Goal: Task Accomplishment & Management: Manage account settings

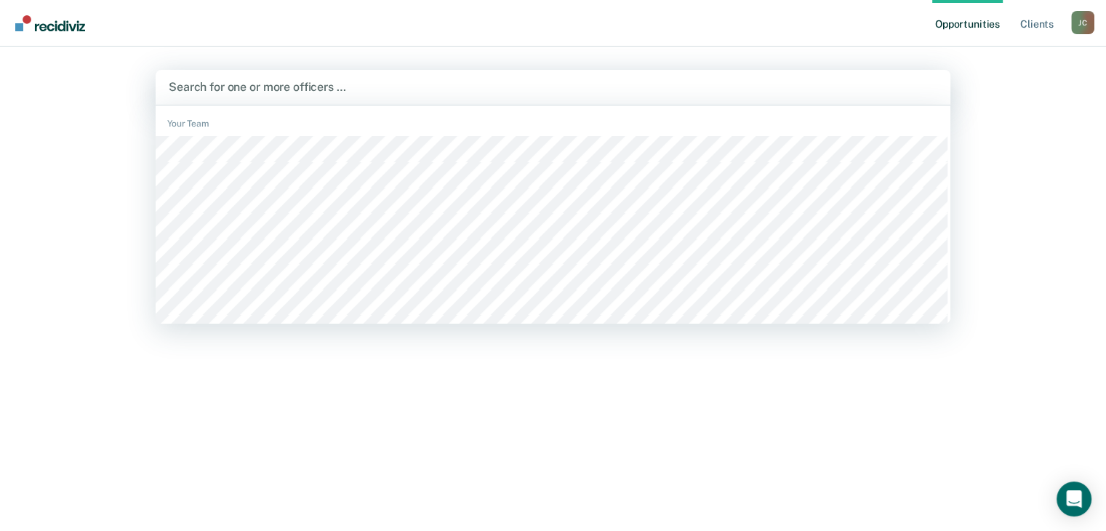
click at [618, 83] on div at bounding box center [553, 87] width 769 height 17
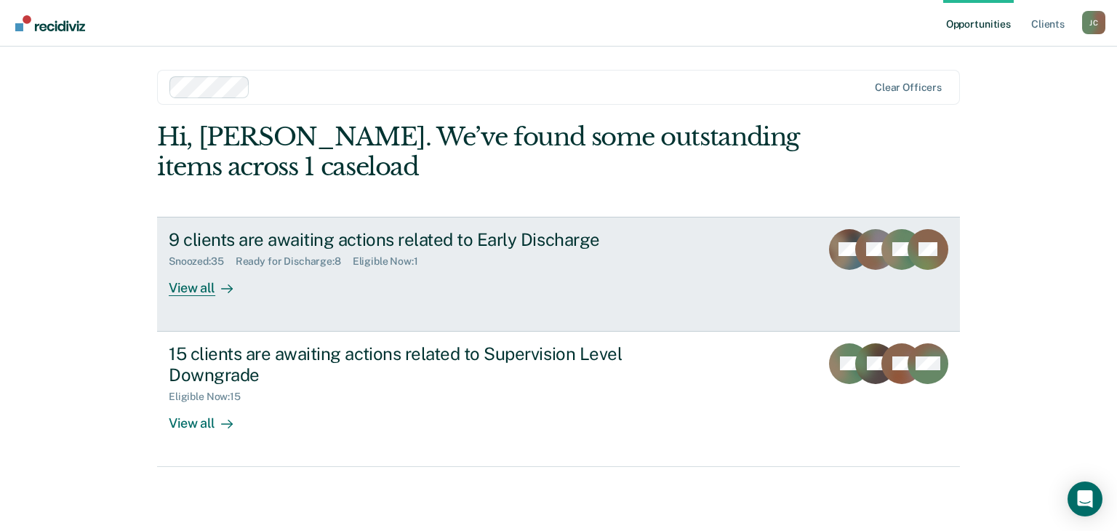
click at [391, 231] on div "9 clients are awaiting actions related to Early Discharge" at bounding box center [424, 239] width 511 height 21
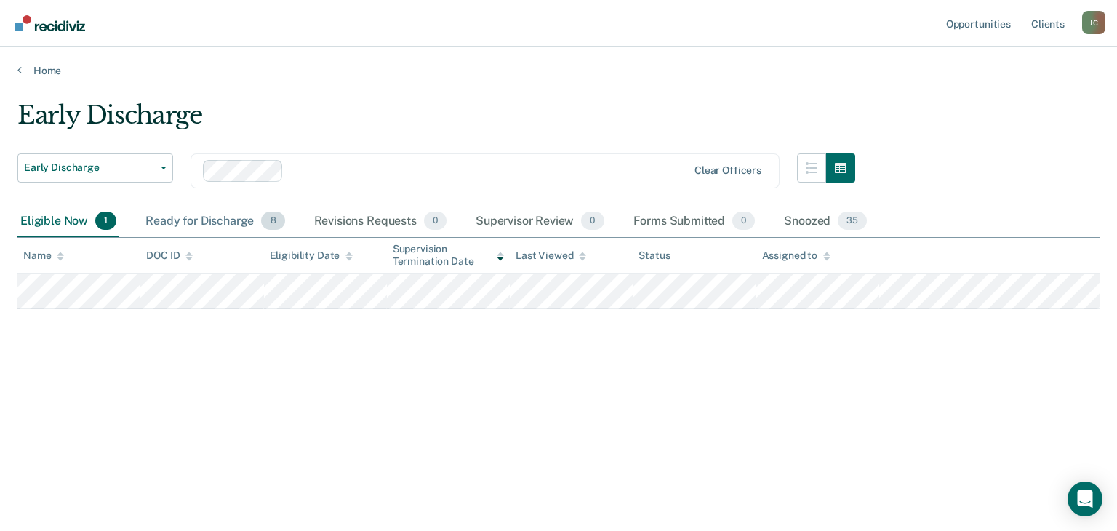
click at [228, 219] on div "Ready for Discharge 8" at bounding box center [215, 222] width 145 height 32
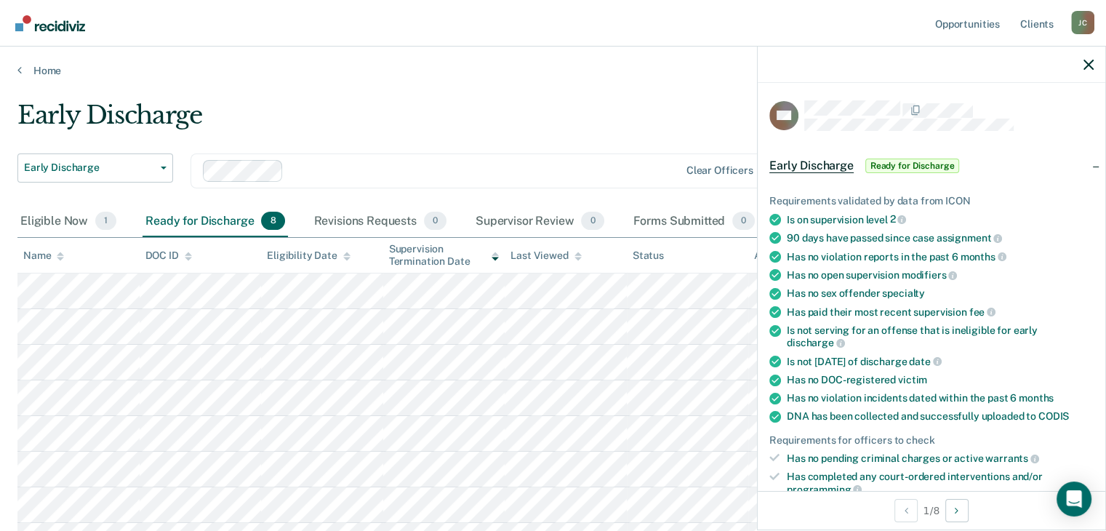
click at [538, 113] on div "Early Discharge" at bounding box center [432, 120] width 830 height 41
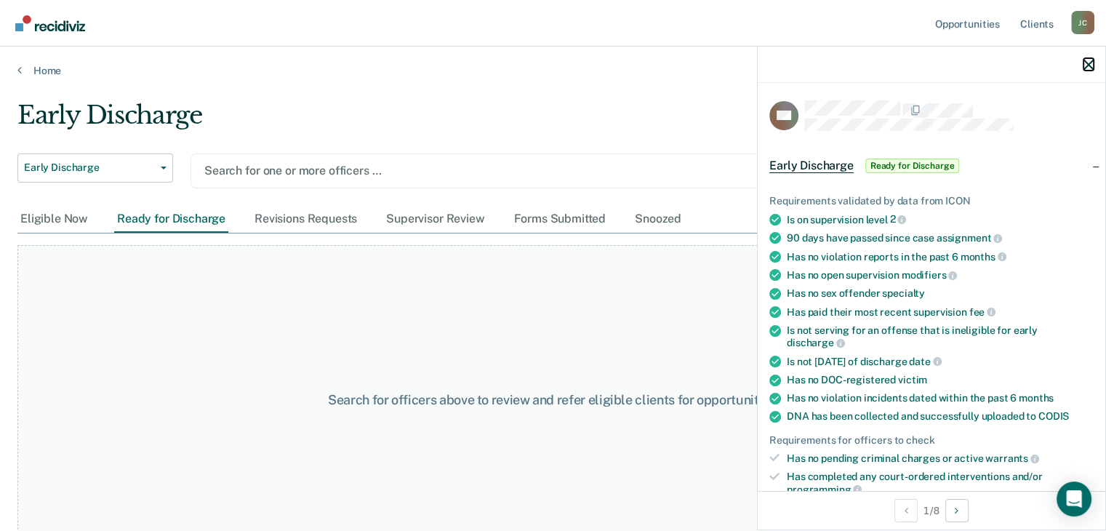
click at [1084, 68] on icon "button" at bounding box center [1089, 65] width 10 height 10
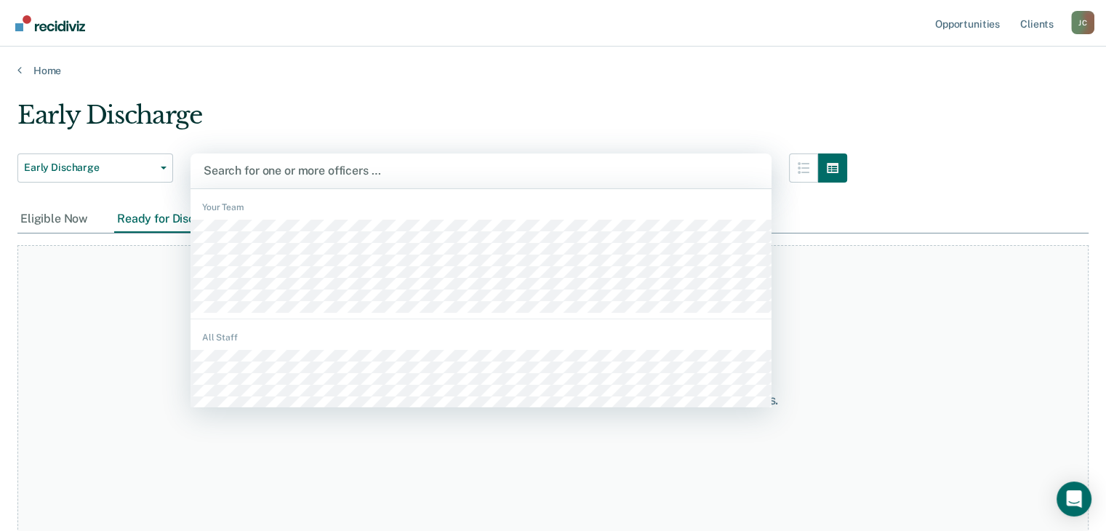
click at [420, 170] on div at bounding box center [481, 170] width 555 height 17
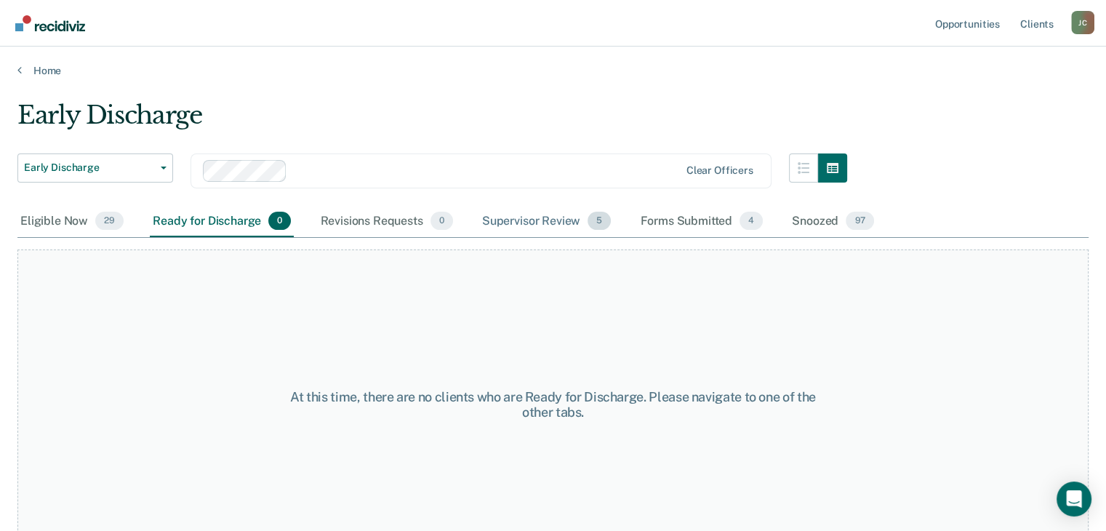
click at [514, 222] on div "Supervisor Review 5" at bounding box center [546, 222] width 135 height 32
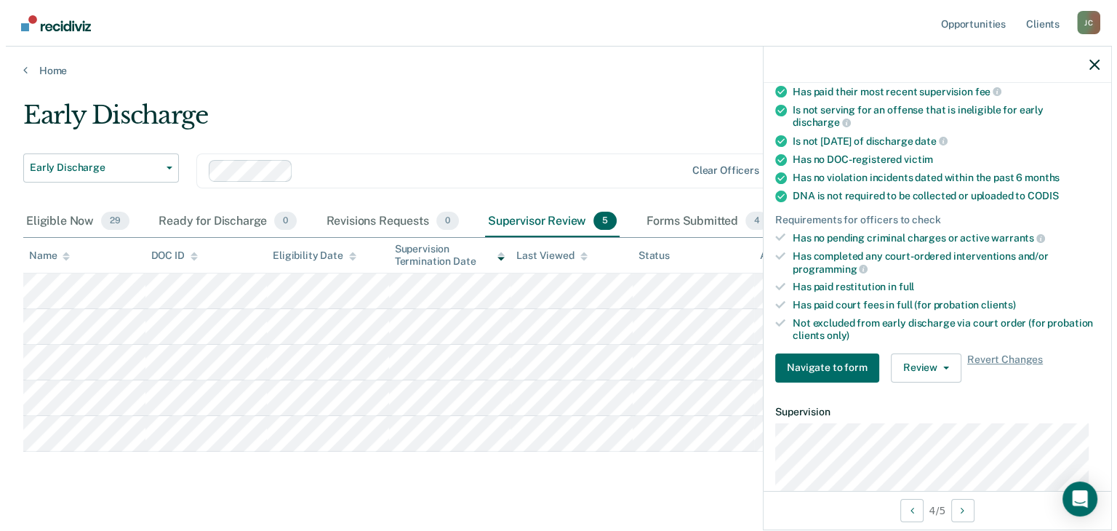
scroll to position [238, 0]
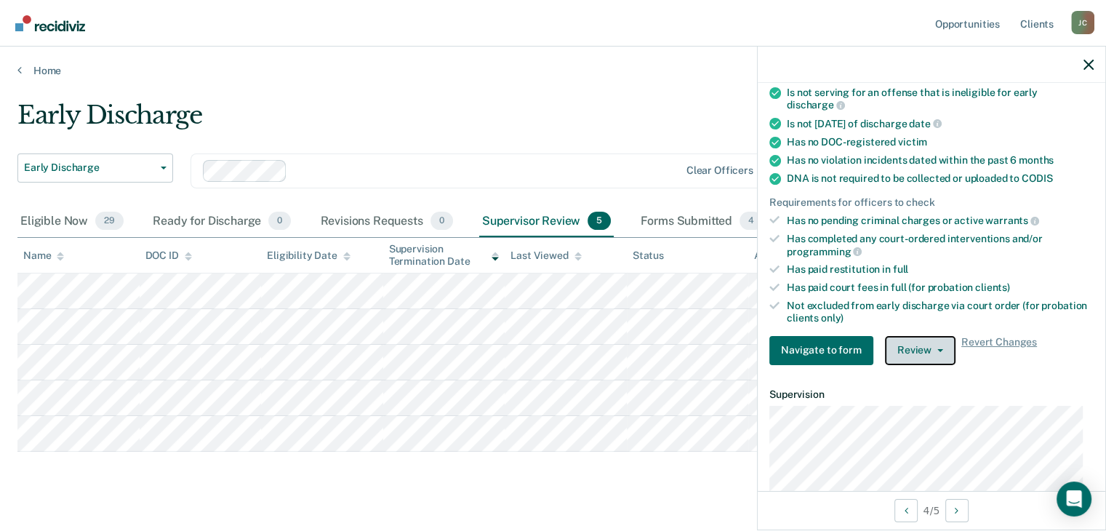
click at [929, 348] on button "Review" at bounding box center [920, 350] width 71 height 29
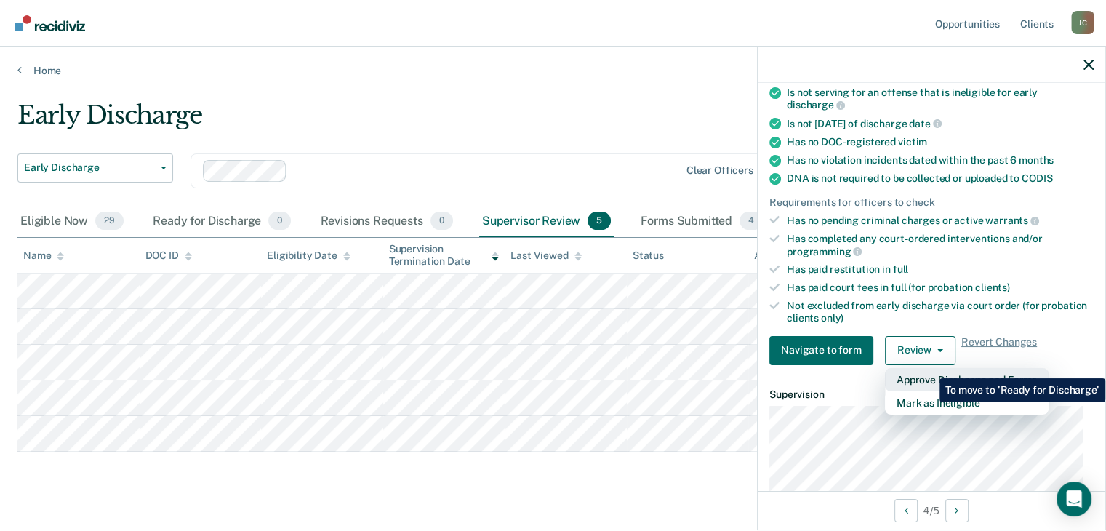
click at [929, 368] on button "Approve Discharge and Forms" at bounding box center [967, 379] width 164 height 23
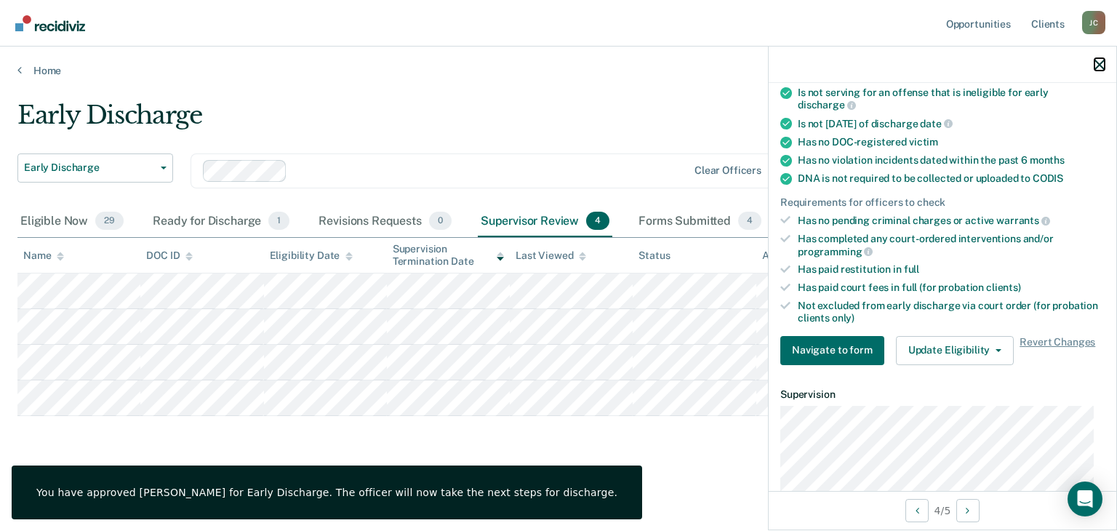
click at [1100, 63] on icon "button" at bounding box center [1100, 65] width 10 height 10
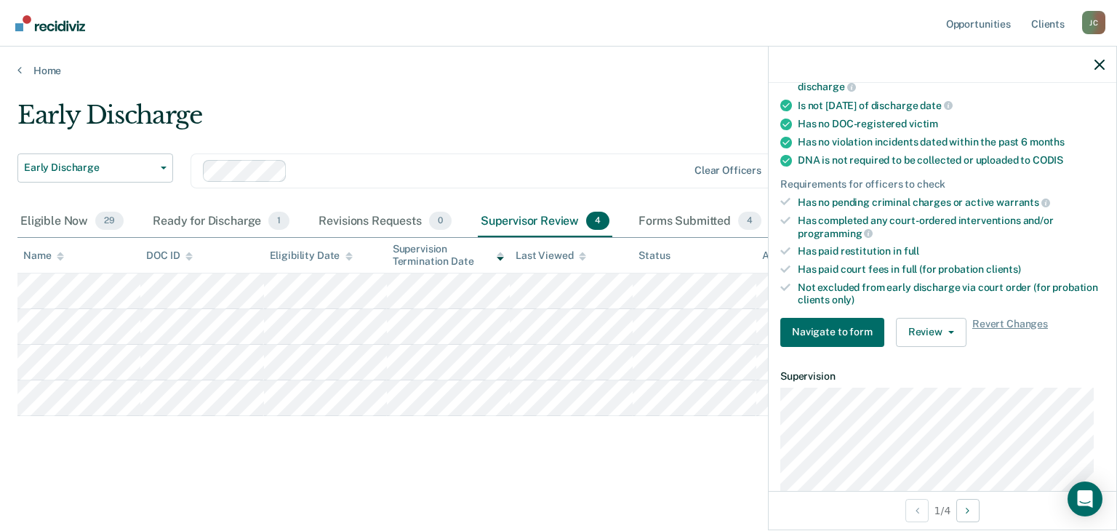
scroll to position [260, 0]
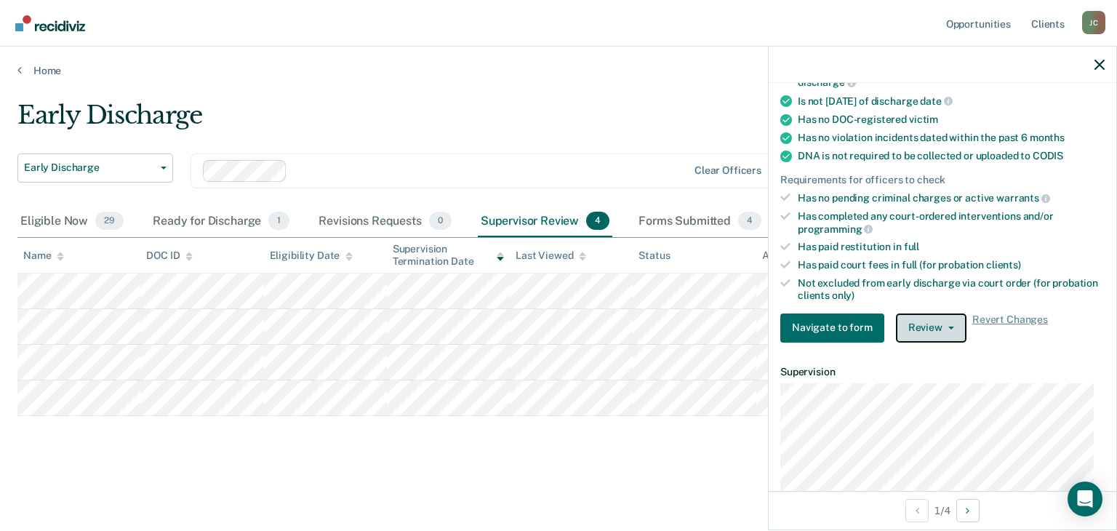
click at [927, 322] on button "Review" at bounding box center [931, 327] width 71 height 29
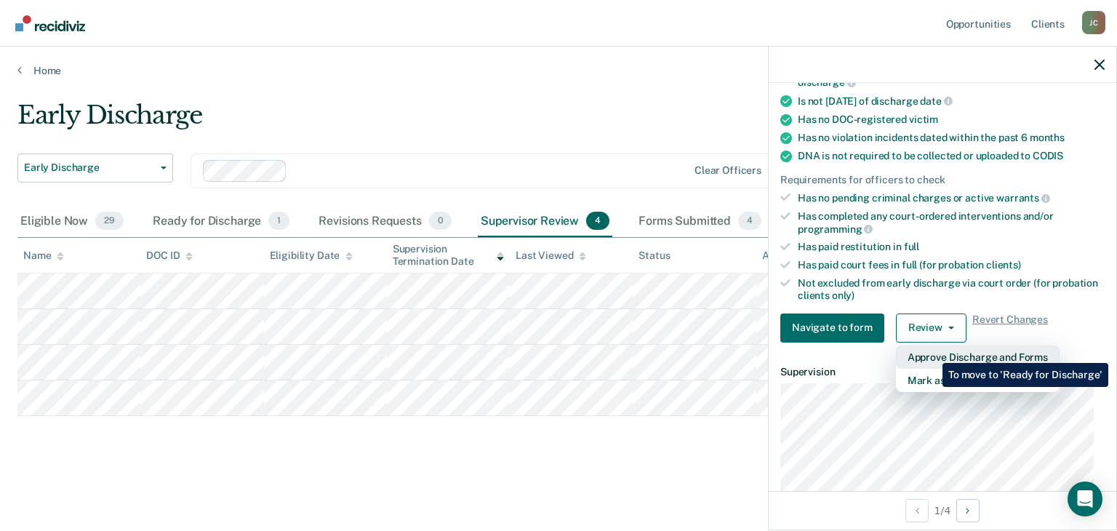
click at [932, 352] on button "Approve Discharge and Forms" at bounding box center [978, 356] width 164 height 23
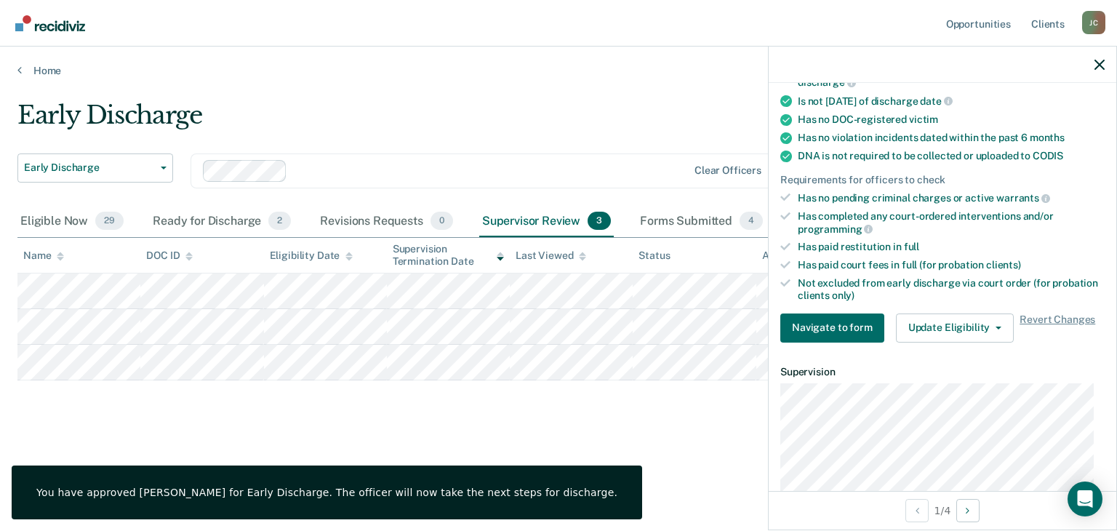
click at [516, 134] on div "Early Discharge" at bounding box center [436, 120] width 838 height 41
click at [1096, 71] on div at bounding box center [943, 65] width 348 height 36
click at [1096, 64] on icon "button" at bounding box center [1100, 65] width 10 height 10
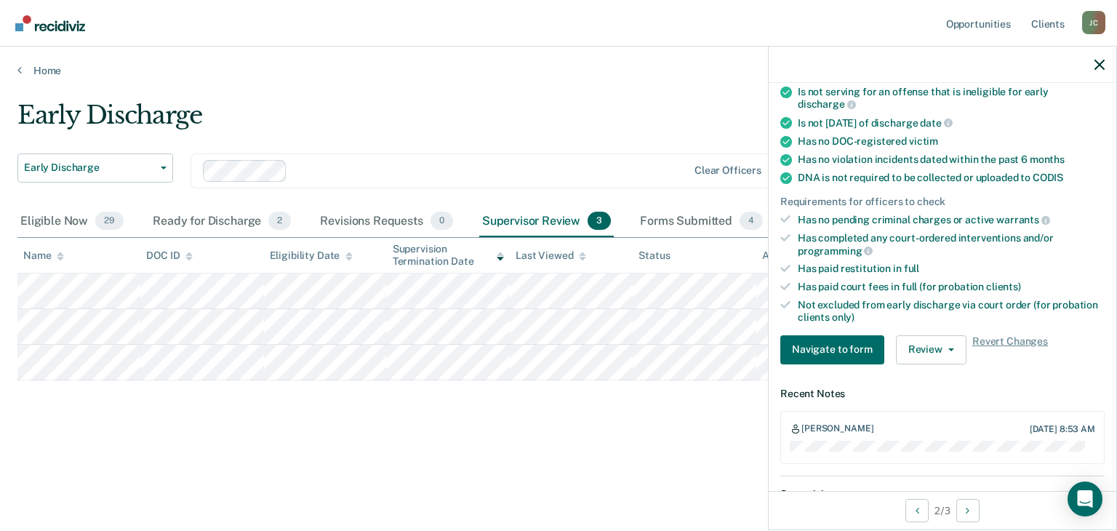
scroll to position [253, 0]
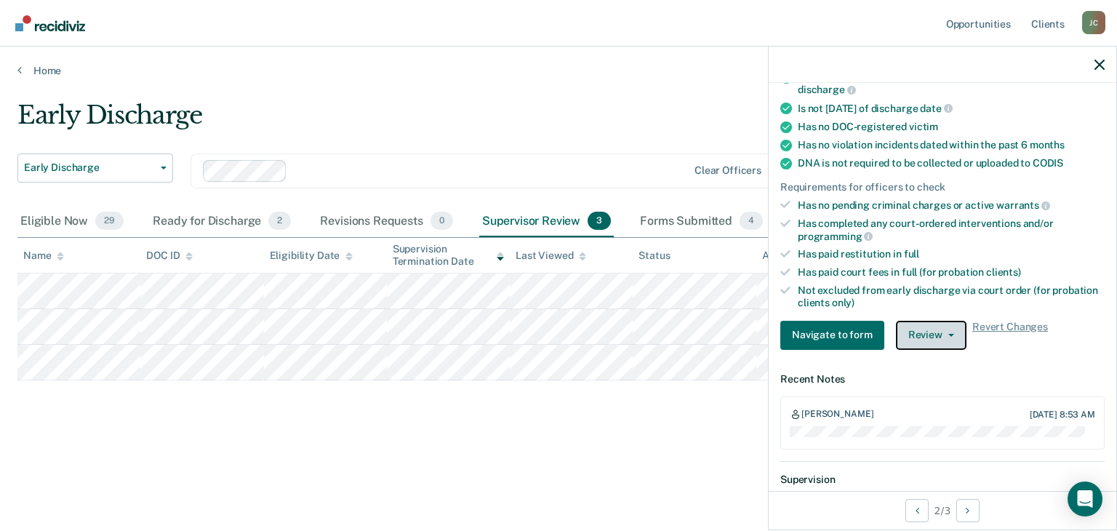
click at [954, 324] on button "Review" at bounding box center [931, 335] width 71 height 29
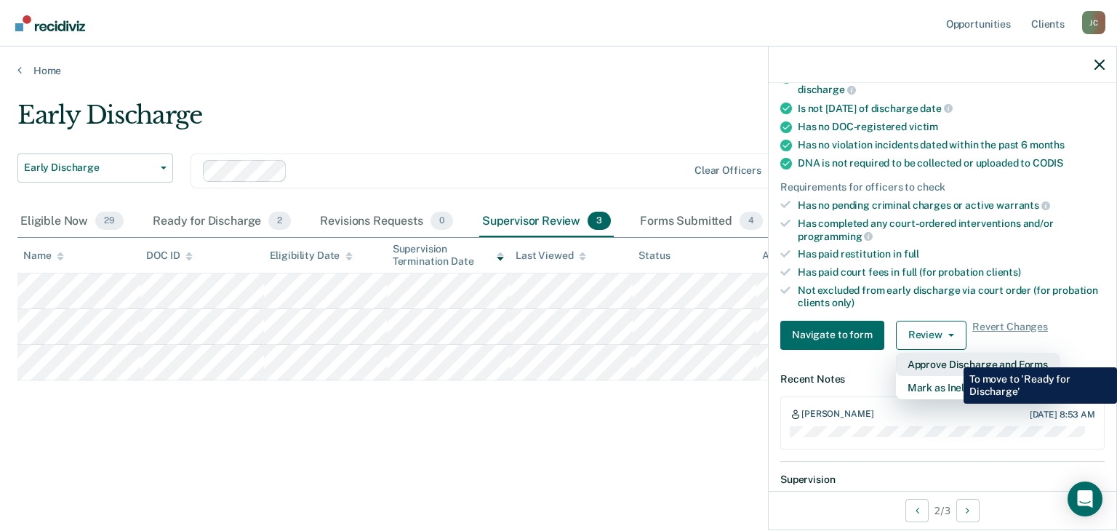
click at [953, 356] on button "Approve Discharge and Forms" at bounding box center [978, 364] width 164 height 23
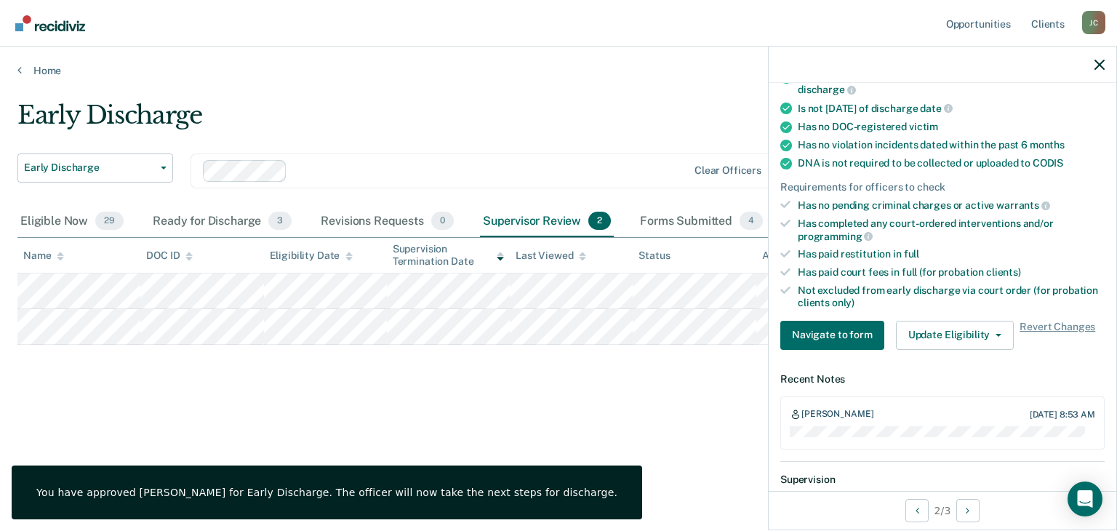
click at [484, 105] on div "Early Discharge" at bounding box center [436, 120] width 838 height 41
click at [1099, 63] on icon "button" at bounding box center [1100, 65] width 10 height 10
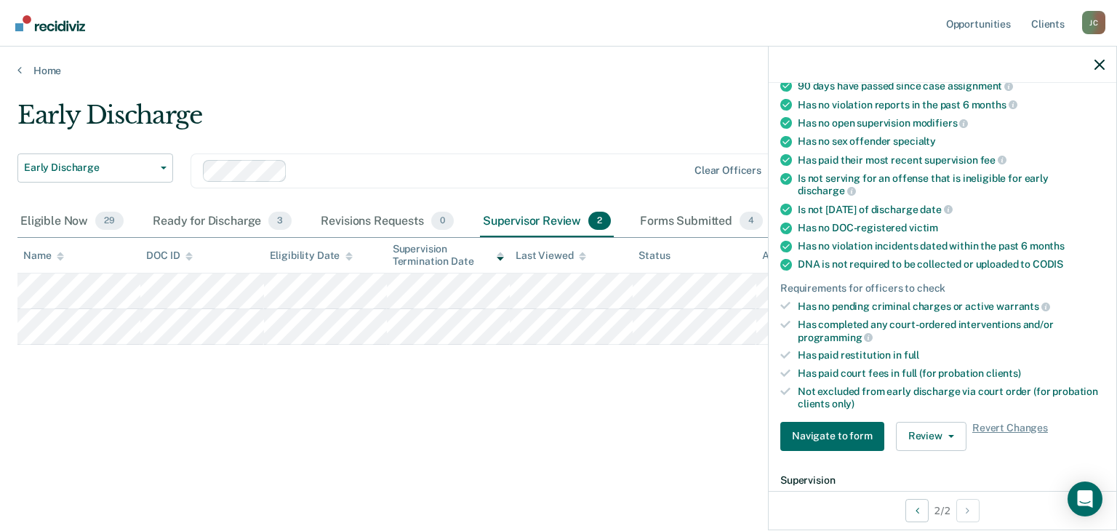
scroll to position [244, 0]
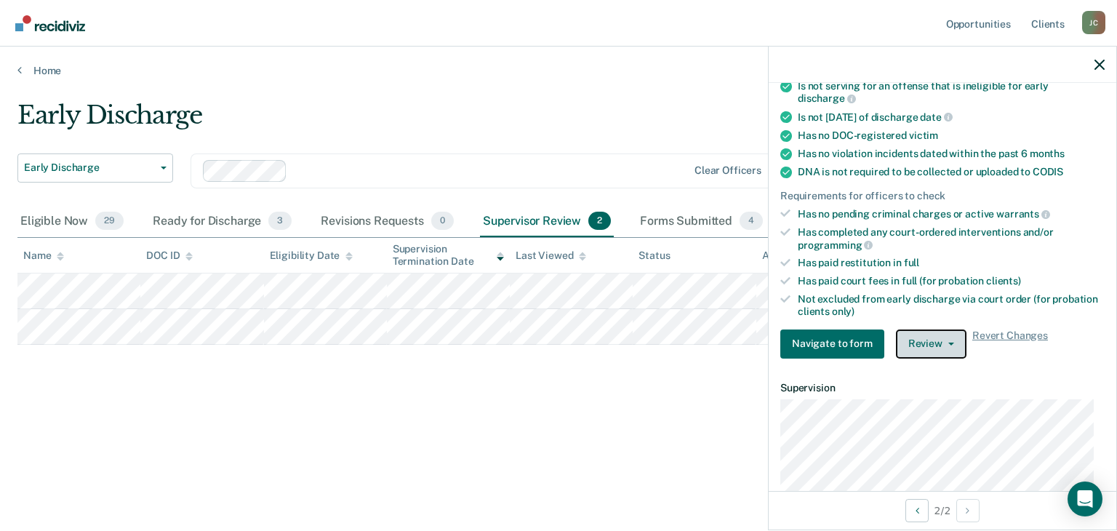
click at [939, 330] on button "Review" at bounding box center [931, 343] width 71 height 29
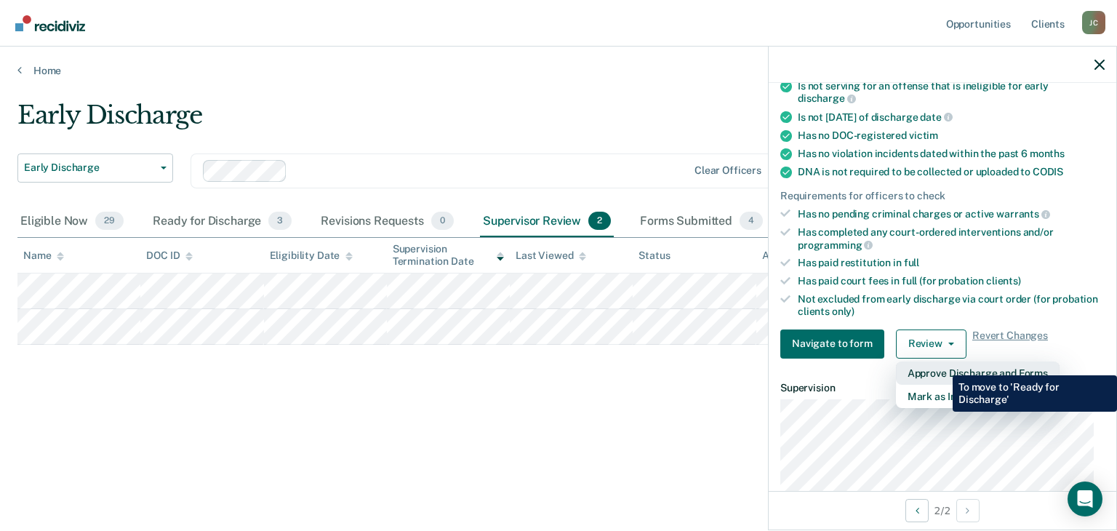
click at [942, 364] on button "Approve Discharge and Forms" at bounding box center [978, 372] width 164 height 23
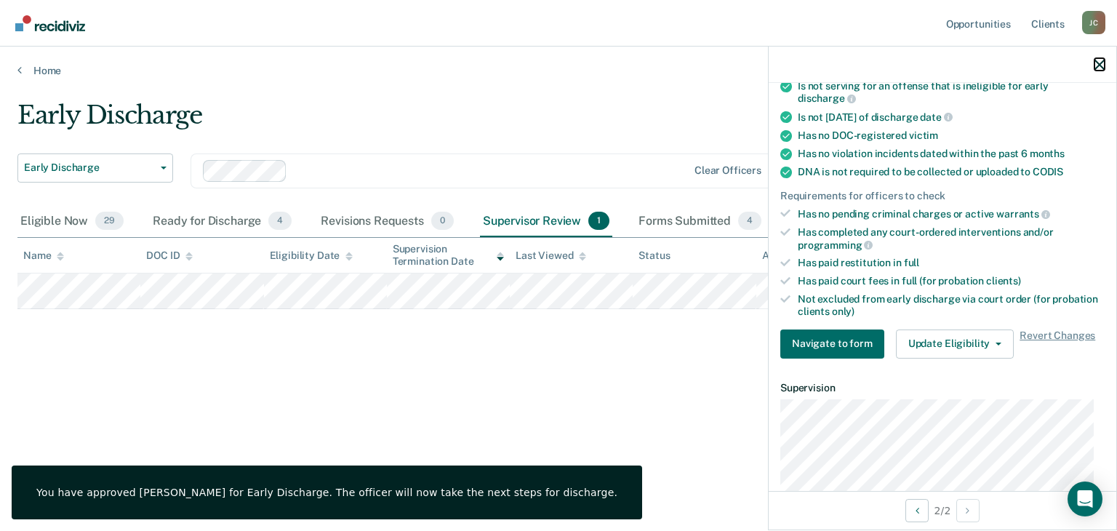
click at [1104, 65] on icon "button" at bounding box center [1100, 65] width 10 height 10
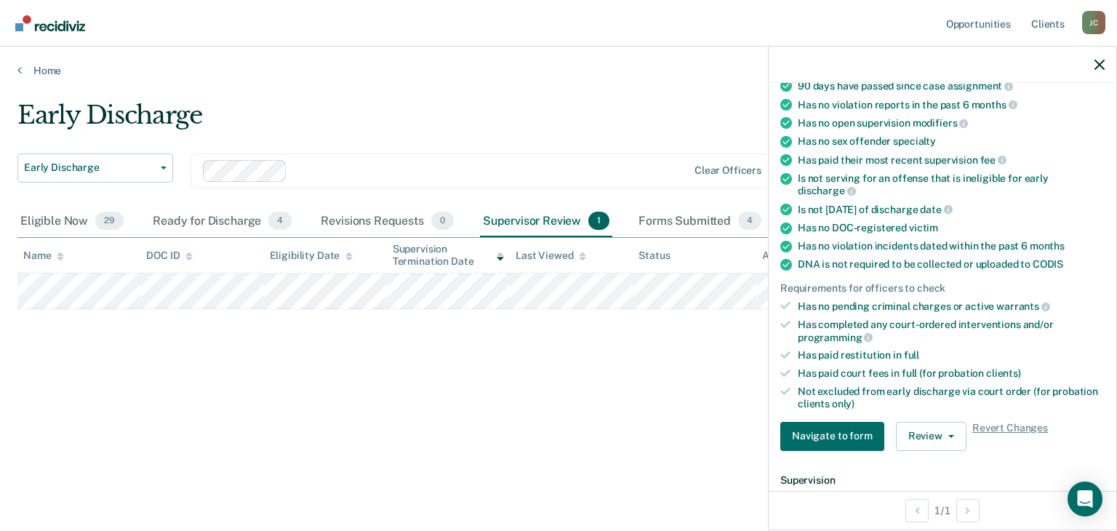
scroll to position [260, 0]
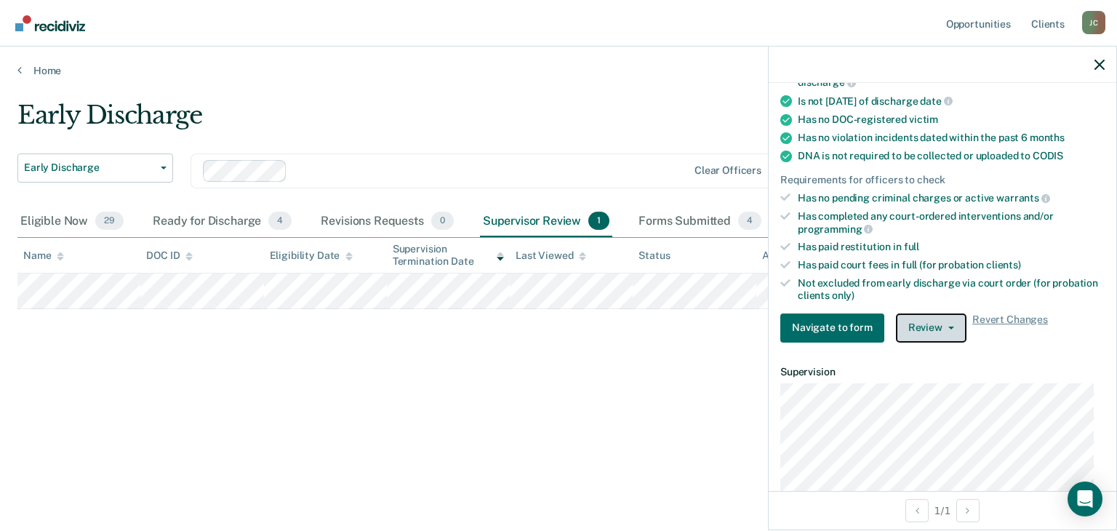
click at [932, 323] on button "Review" at bounding box center [931, 327] width 71 height 29
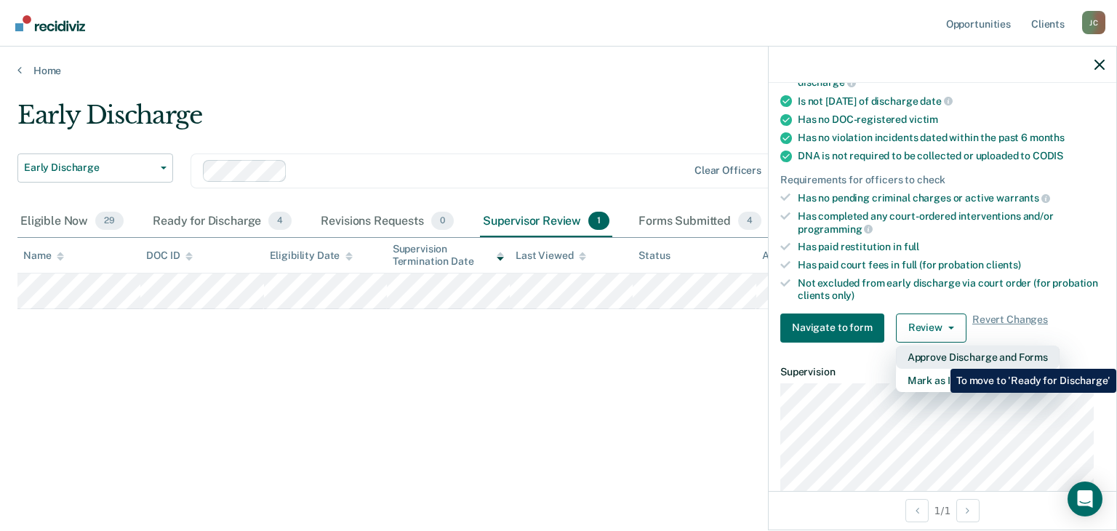
click at [940, 358] on button "Approve Discharge and Forms" at bounding box center [978, 356] width 164 height 23
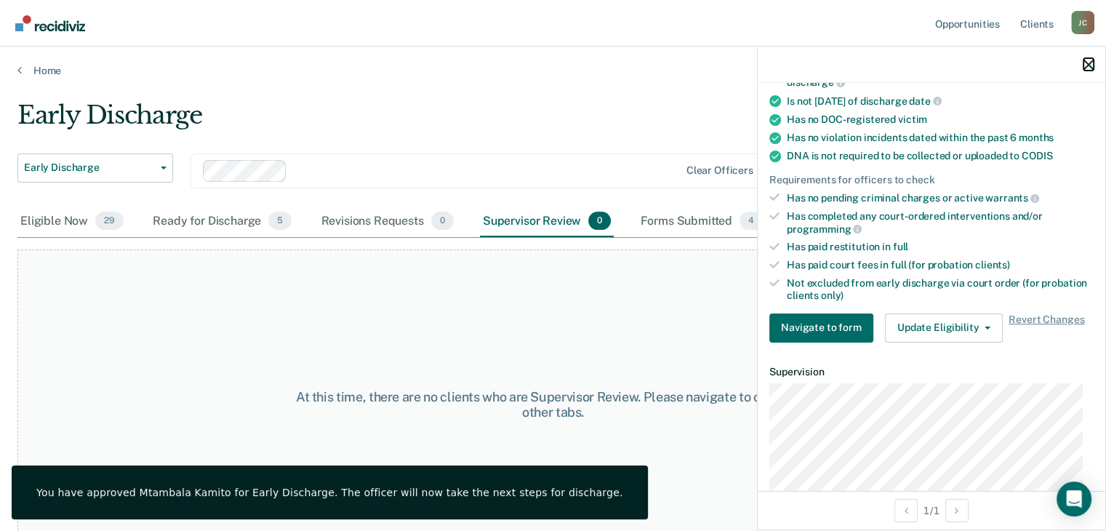
click at [1093, 69] on icon "button" at bounding box center [1089, 65] width 10 height 10
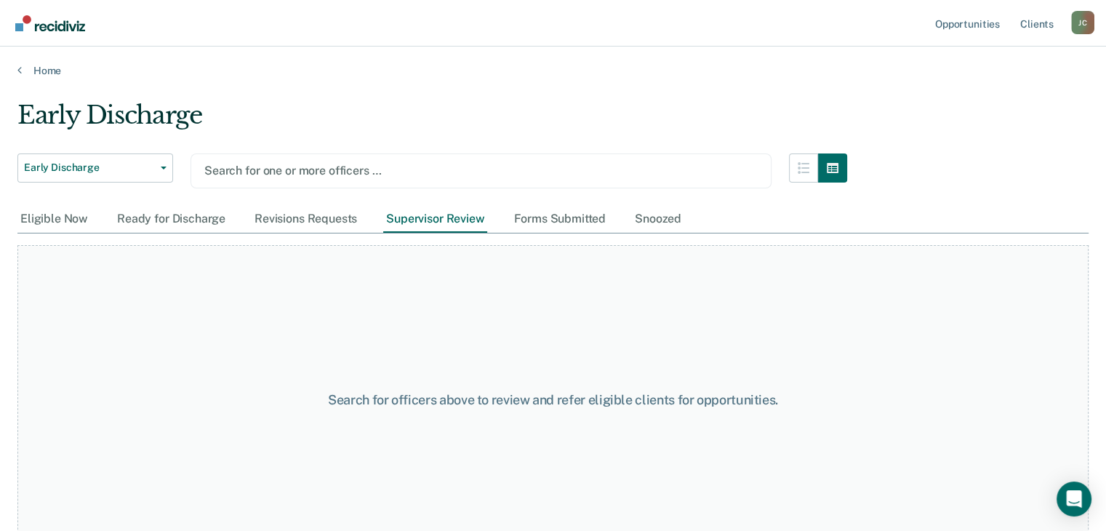
click at [384, 167] on div at bounding box center [481, 170] width 554 height 17
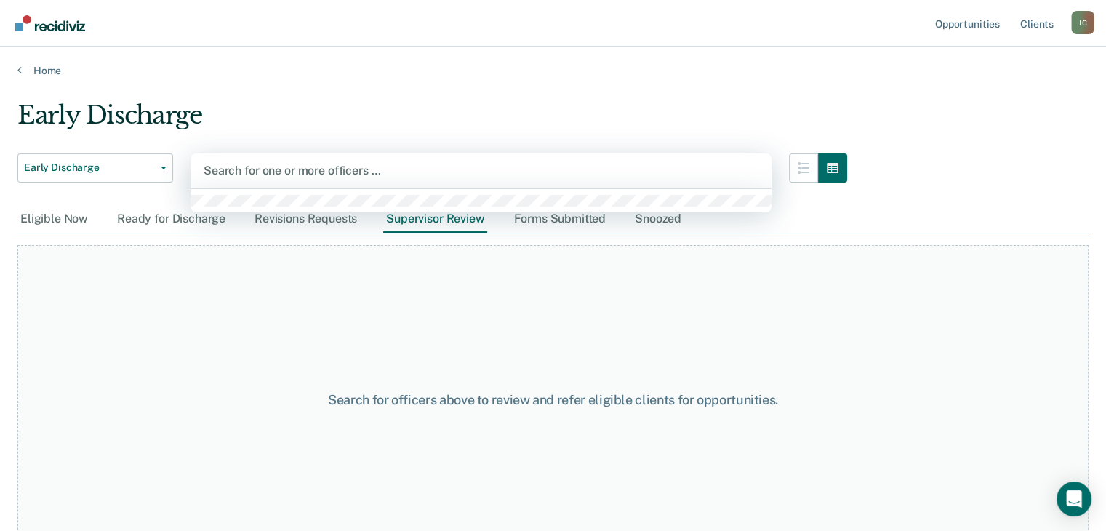
click at [688, 171] on div at bounding box center [481, 170] width 555 height 17
click at [410, 165] on div at bounding box center [481, 170] width 555 height 17
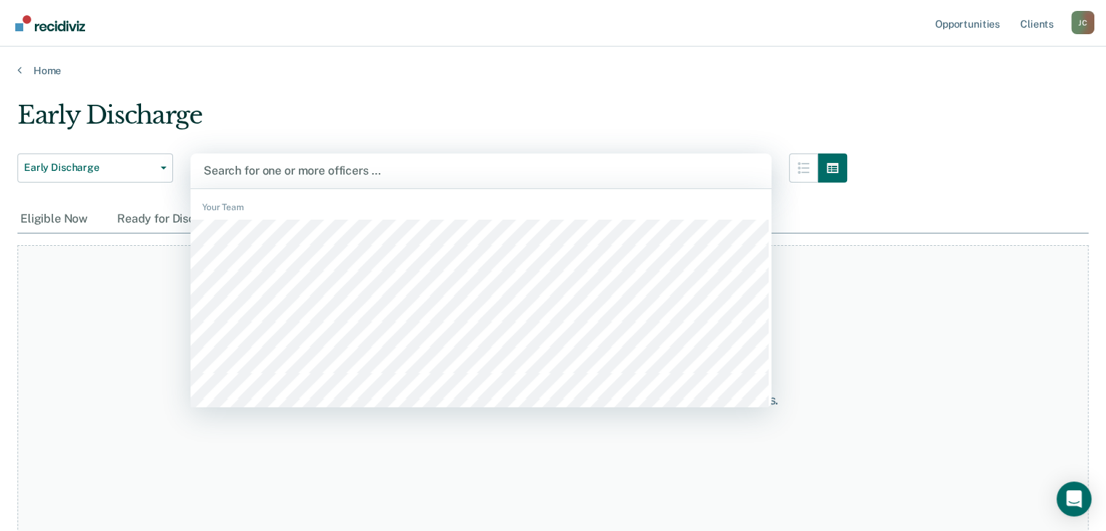
click at [552, 172] on div at bounding box center [481, 170] width 555 height 17
